Goal: Information Seeking & Learning: Learn about a topic

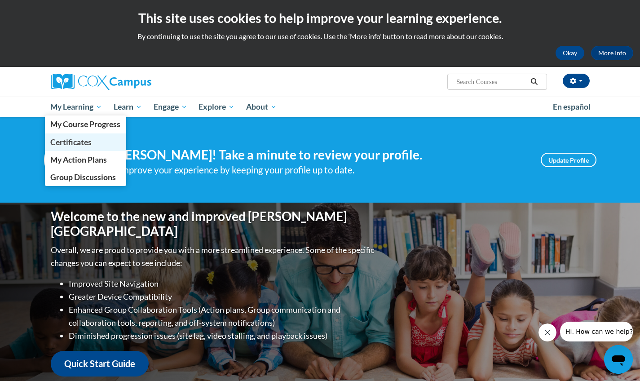
click at [76, 140] on span "Certificates" at bounding box center [70, 141] width 41 height 9
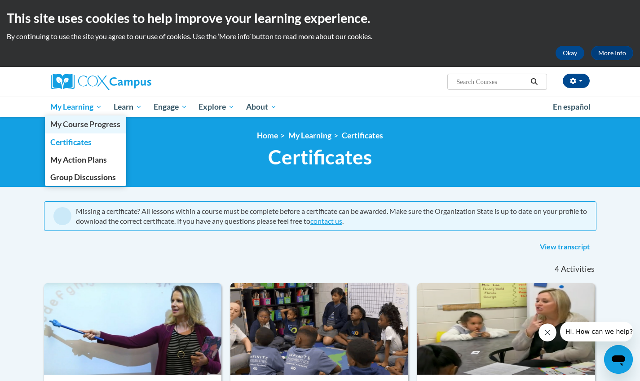
click at [84, 126] on span "My Course Progress" at bounding box center [85, 123] width 70 height 9
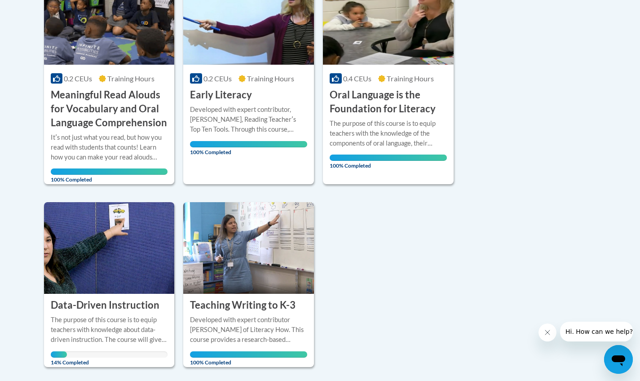
scroll to position [399, 0]
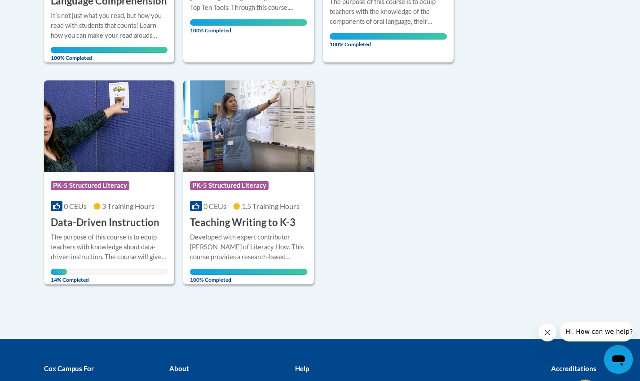
click at [89, 210] on div "Course Category: PK-5 Structured Literacy 0 CEUs 3 Training Hours COURSE Data-D…" at bounding box center [109, 200] width 131 height 57
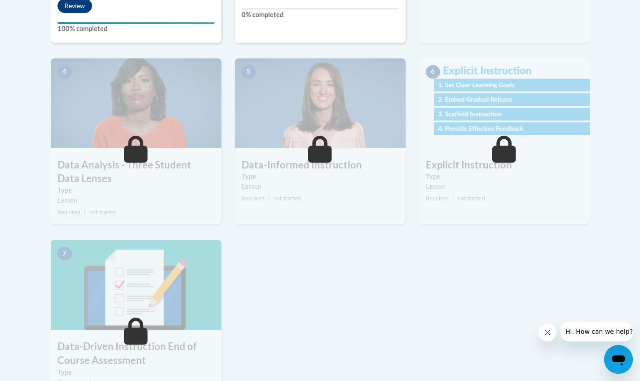
scroll to position [116, 0]
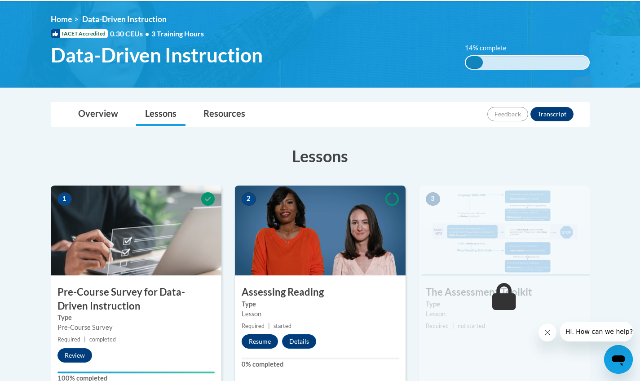
click at [261, 336] on button "Resume" at bounding box center [260, 341] width 36 height 14
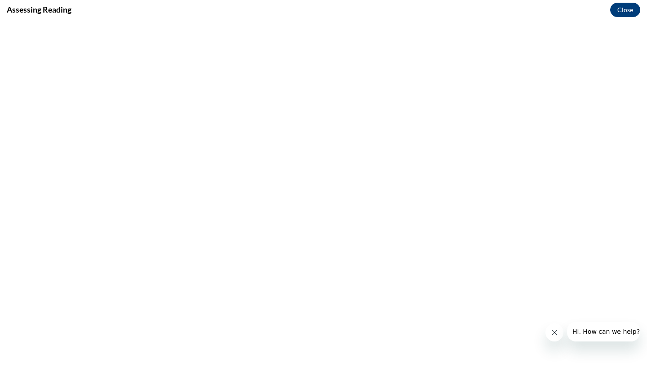
click at [629, 10] on button "Close" at bounding box center [625, 10] width 30 height 14
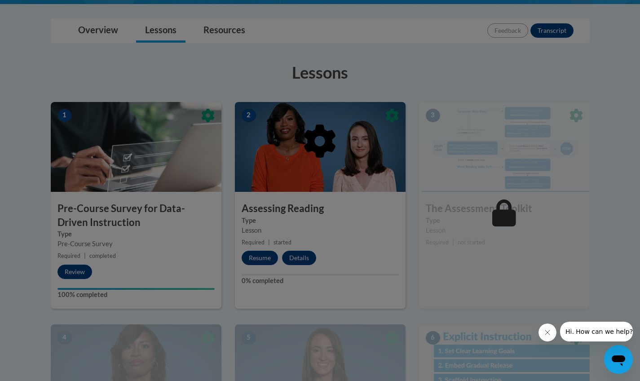
scroll to position [351, 0]
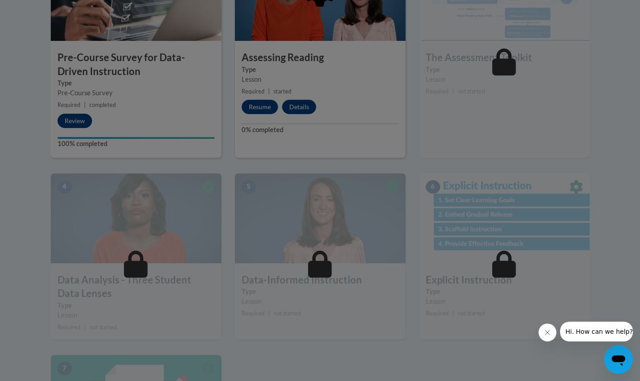
click at [87, 113] on div at bounding box center [320, 36] width 539 height 171
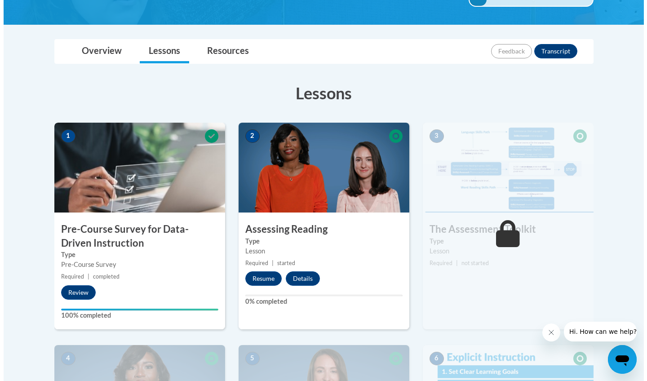
scroll to position [191, 0]
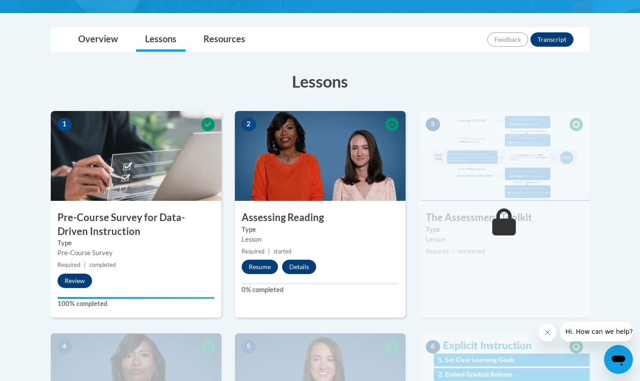
click at [126, 172] on img at bounding box center [136, 156] width 171 height 90
click at [75, 276] on button "Review" at bounding box center [74, 280] width 35 height 14
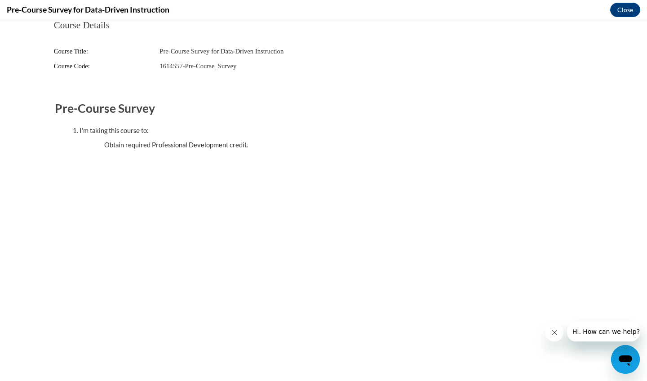
scroll to position [0, 0]
click at [626, 6] on button "Close" at bounding box center [625, 10] width 30 height 14
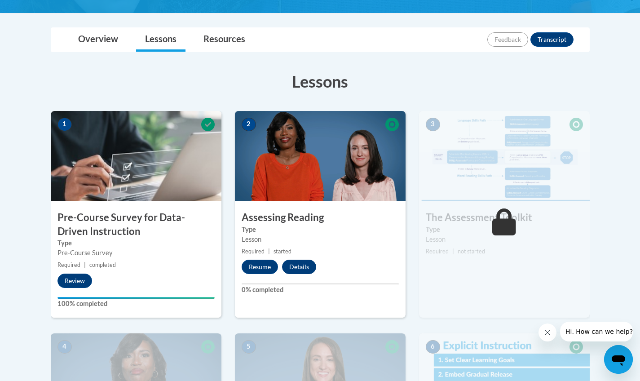
click at [299, 264] on button "Details" at bounding box center [299, 267] width 34 height 14
click at [273, 264] on button "Resume" at bounding box center [260, 267] width 36 height 14
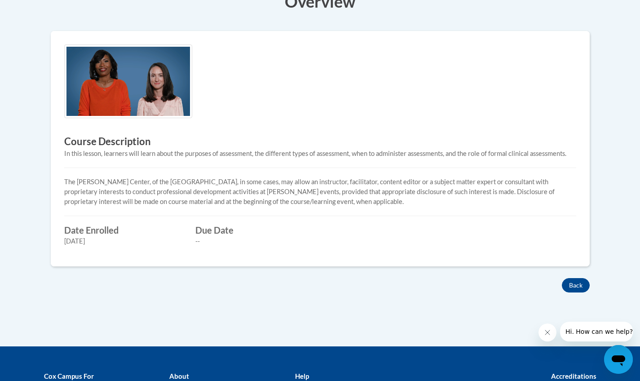
scroll to position [254, 0]
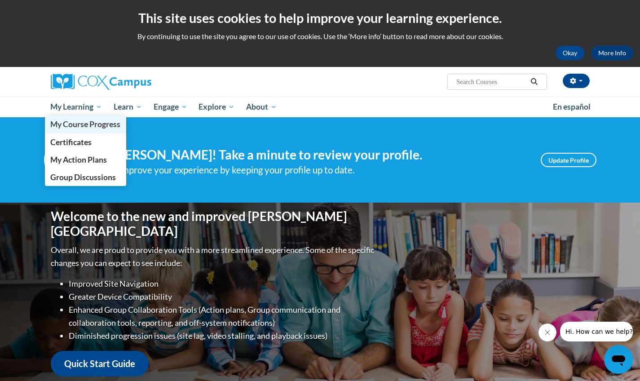
click at [78, 126] on span "My Course Progress" at bounding box center [85, 123] width 70 height 9
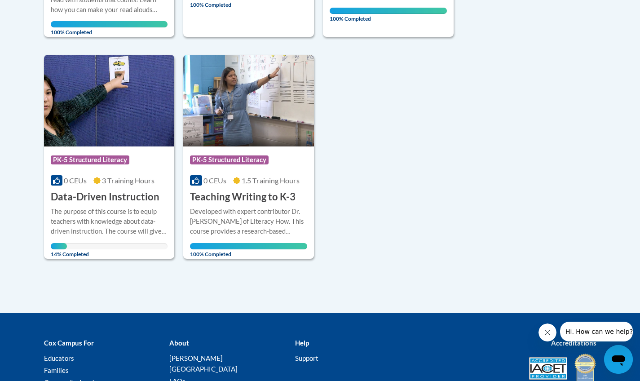
scroll to position [432, 0]
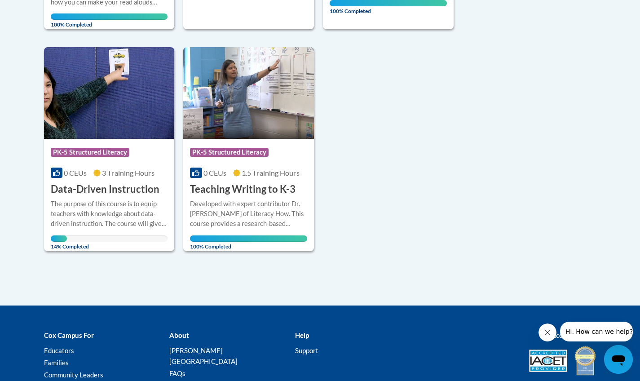
click at [131, 168] on span "3 Training Hours" at bounding box center [128, 172] width 53 height 9
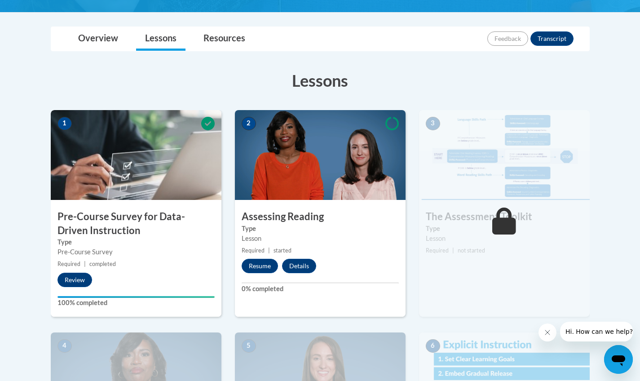
scroll to position [194, 0]
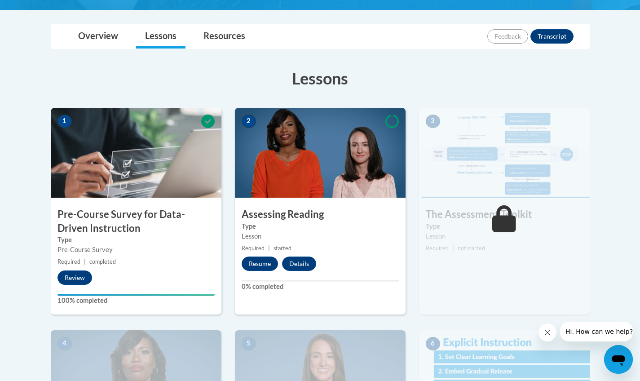
click at [484, 208] on h3 "The Assessment Toolkit" at bounding box center [504, 214] width 171 height 14
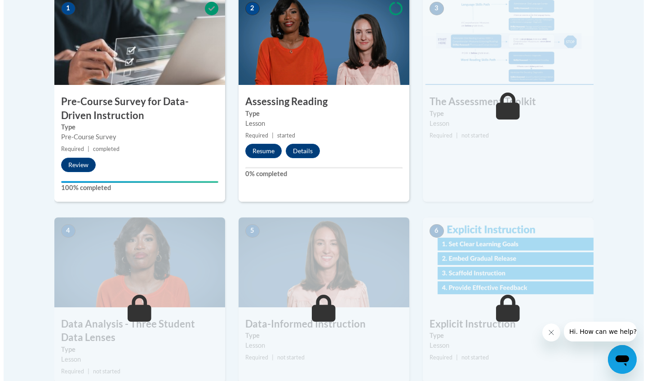
scroll to position [129, 0]
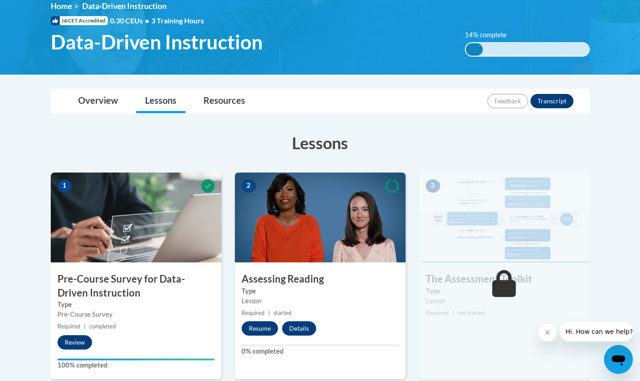
click at [255, 324] on button "Resume" at bounding box center [260, 328] width 36 height 14
